Goal: Information Seeking & Learning: Learn about a topic

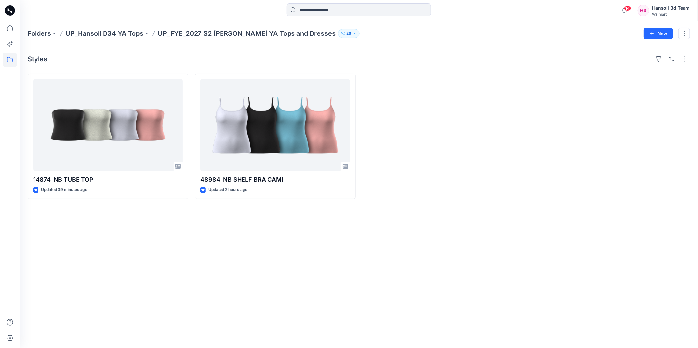
click at [490, 174] on div at bounding box center [442, 137] width 161 height 126
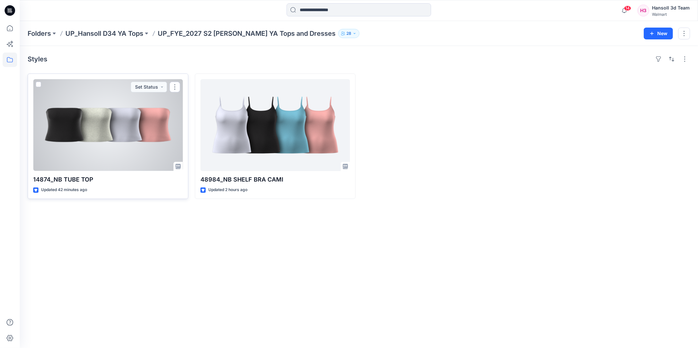
click at [98, 142] on div at bounding box center [108, 125] width 150 height 92
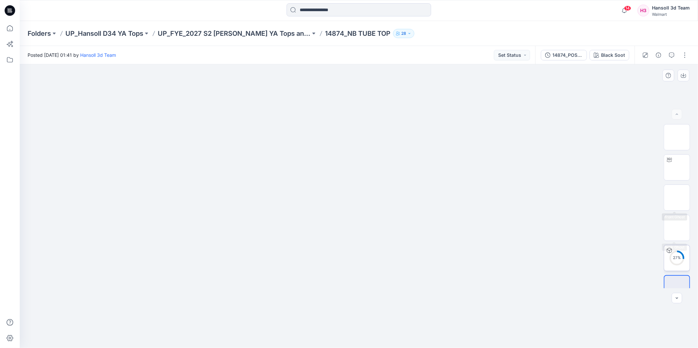
scroll to position [13, 0]
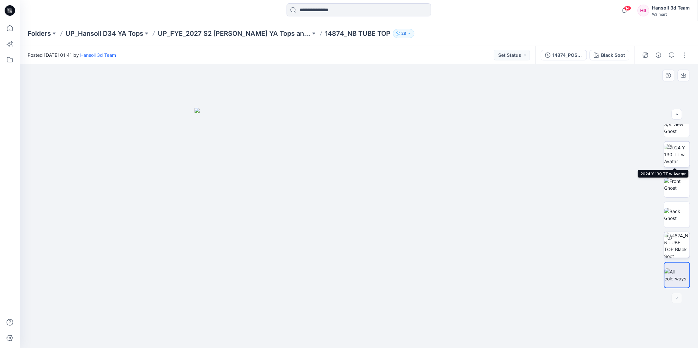
click at [673, 162] on img at bounding box center [677, 154] width 26 height 21
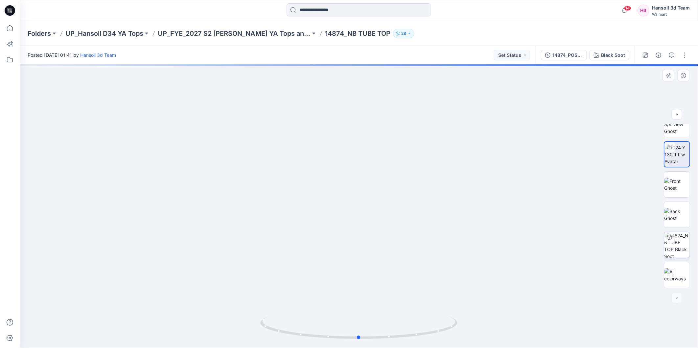
click at [559, 202] on div at bounding box center [359, 206] width 678 height 284
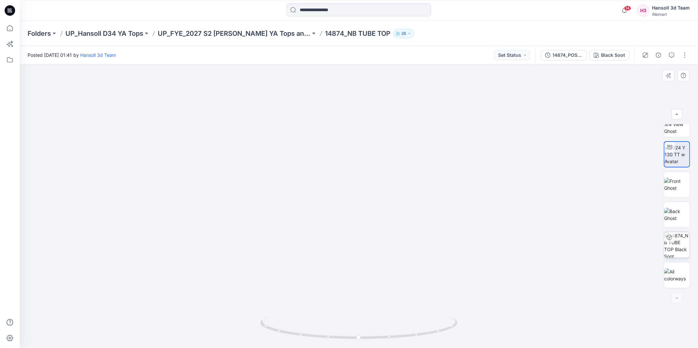
drag, startPoint x: 360, startPoint y: 253, endPoint x: 472, endPoint y: 253, distance: 112.4
click at [472, 253] on img at bounding box center [358, 163] width 457 height 371
click at [284, 33] on p "UP_FYE_2027 S2 [PERSON_NAME] YA Tops and Dresses" at bounding box center [234, 33] width 153 height 9
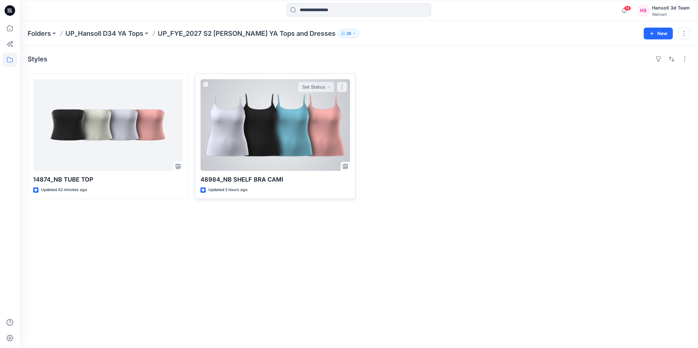
click at [278, 124] on div at bounding box center [275, 125] width 150 height 92
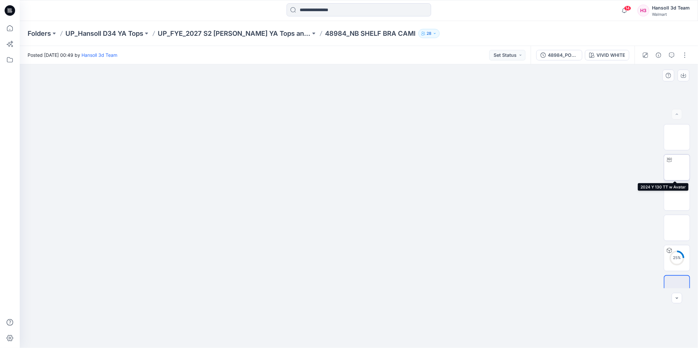
click at [677, 168] on img at bounding box center [677, 168] width 0 height 0
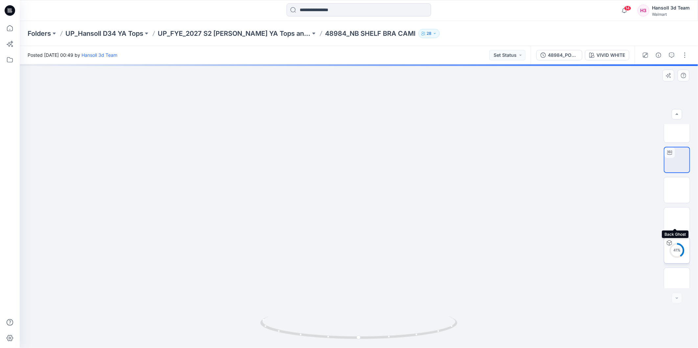
scroll to position [13, 0]
click at [678, 277] on img at bounding box center [677, 275] width 26 height 14
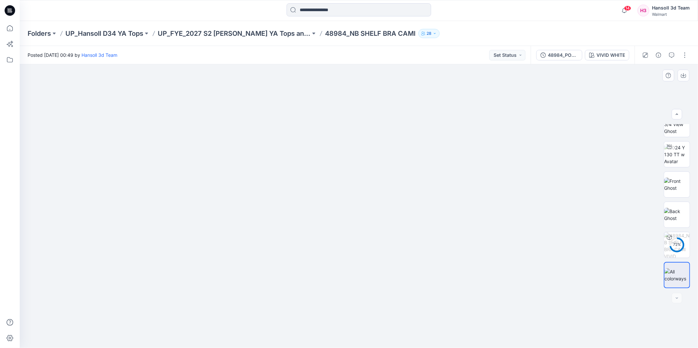
click at [471, 108] on img at bounding box center [359, 108] width 329 height 0
click at [677, 149] on img at bounding box center [677, 154] width 26 height 21
click at [606, 52] on div "VIVID WHITE" at bounding box center [610, 55] width 29 height 7
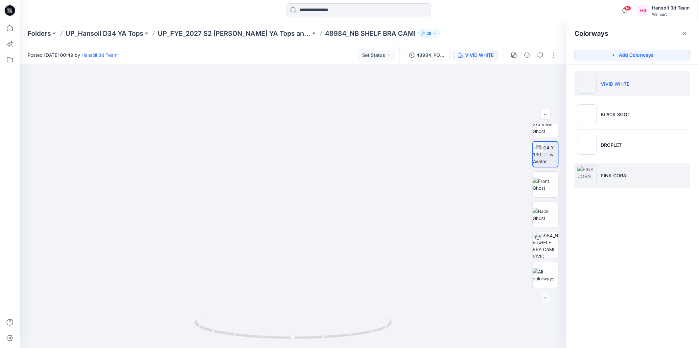
click at [638, 178] on li "PINK CORAL" at bounding box center [632, 175] width 116 height 25
click at [589, 177] on img at bounding box center [587, 176] width 20 height 20
click at [621, 178] on p "PINK CORAL" at bounding box center [615, 175] width 28 height 7
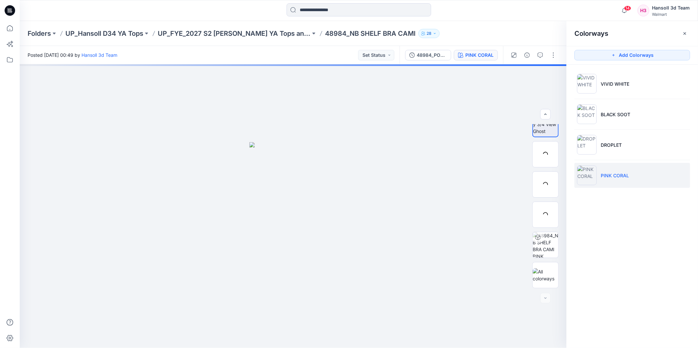
click at [608, 169] on li "PINK CORAL" at bounding box center [632, 175] width 116 height 25
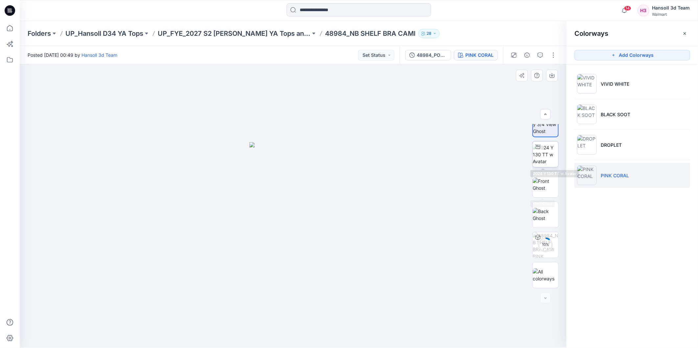
click at [544, 158] on img at bounding box center [546, 154] width 26 height 21
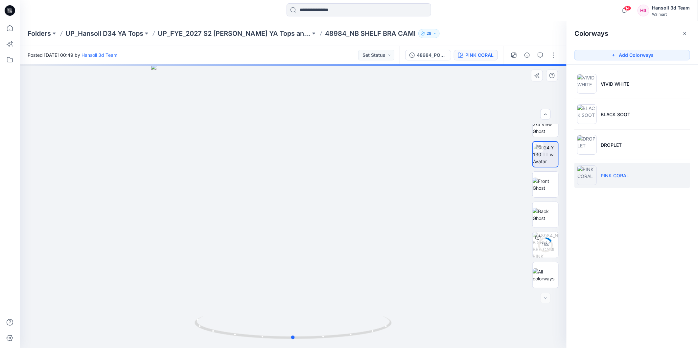
click at [417, 154] on div at bounding box center [293, 206] width 547 height 284
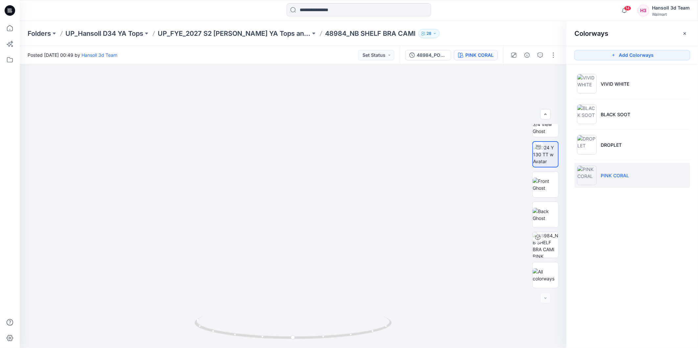
click at [470, 17] on div at bounding box center [358, 10] width 339 height 14
click at [458, 14] on div at bounding box center [358, 10] width 339 height 14
